Goal: Transaction & Acquisition: Purchase product/service

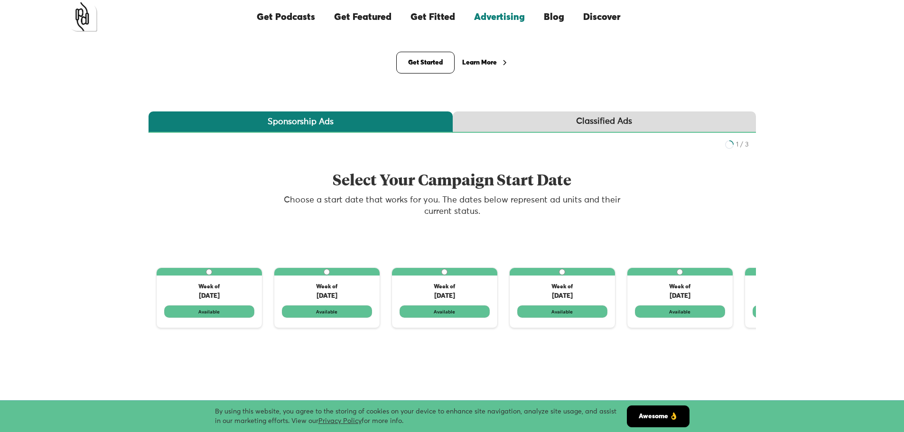
scroll to position [95, 0]
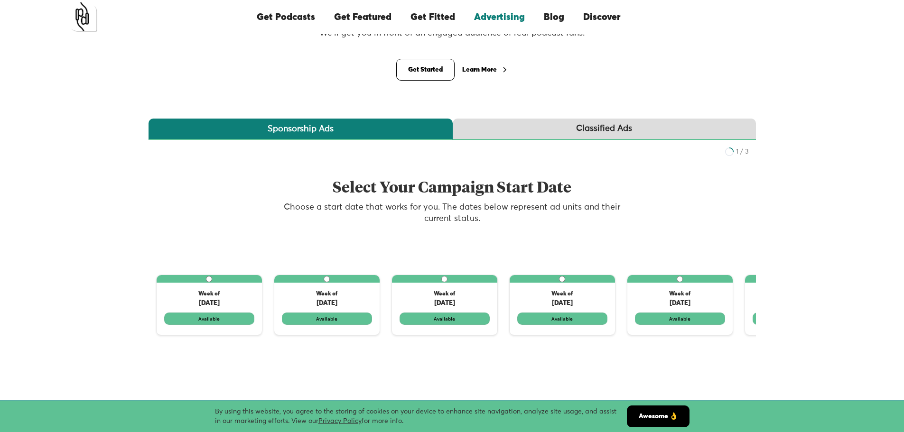
click at [520, 128] on link "Classified Ads" at bounding box center [604, 129] width 303 height 21
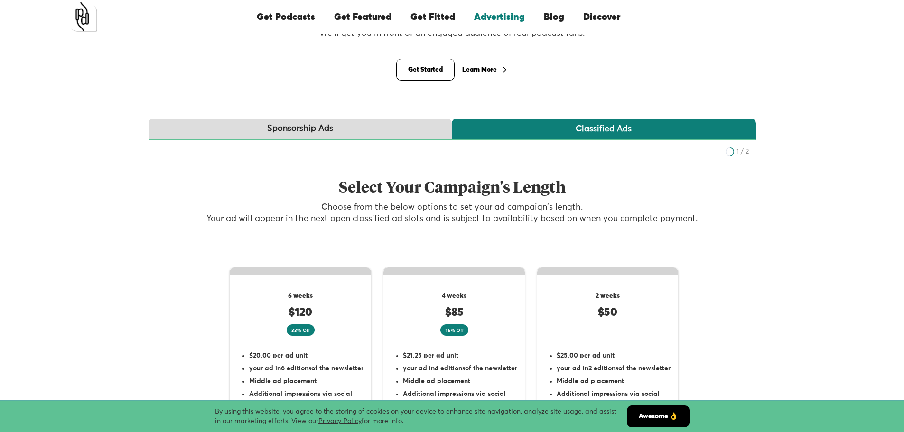
click at [393, 126] on link "Sponsorship Ads" at bounding box center [300, 129] width 303 height 21
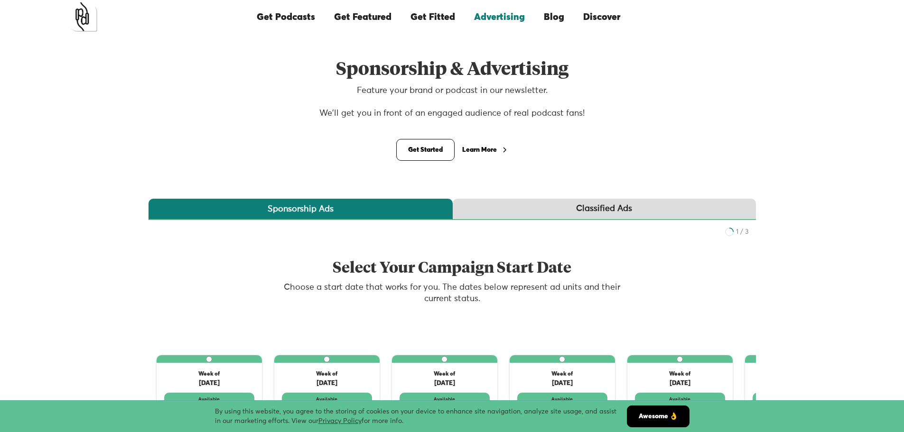
scroll to position [0, 0]
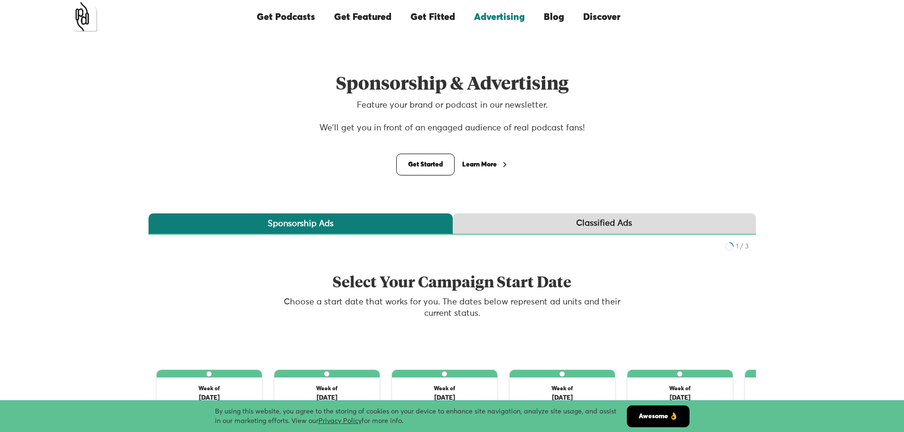
click at [475, 167] on div "Learn More" at bounding box center [479, 164] width 35 height 7
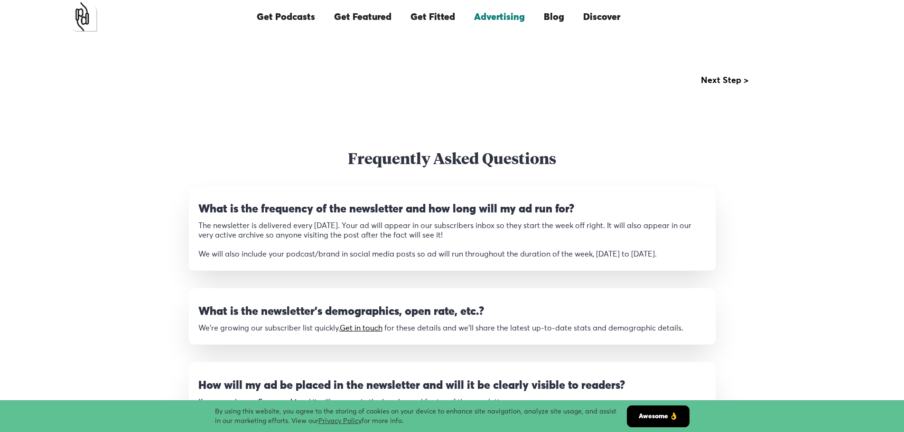
scroll to position [416, 0]
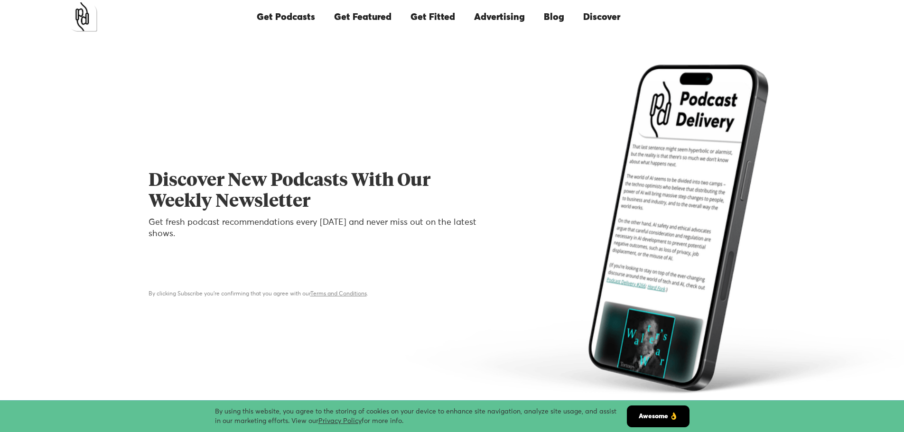
click at [497, 21] on link "Advertising" at bounding box center [500, 17] width 70 height 32
